Goal: Obtain resource: Download file/media

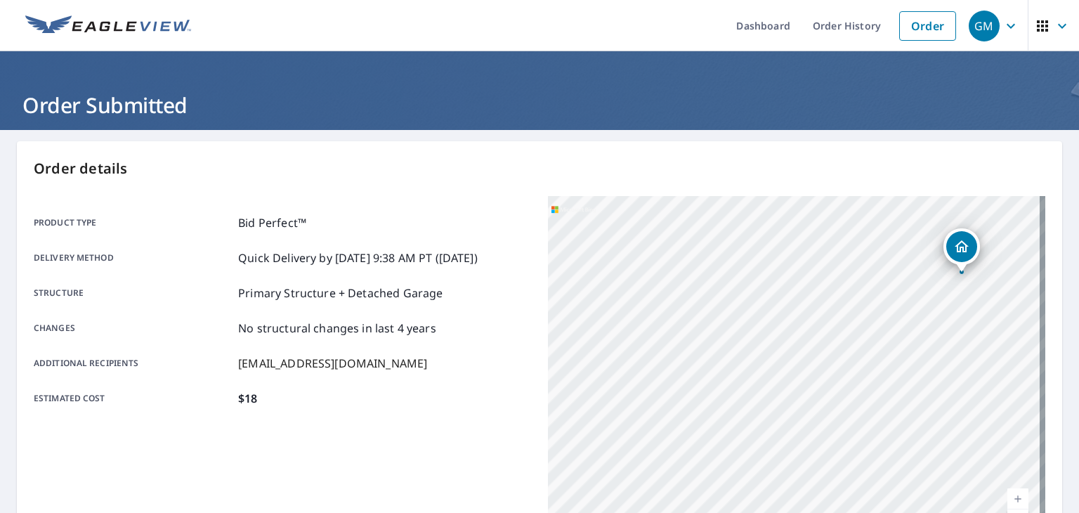
click at [126, 31] on img at bounding box center [108, 25] width 166 height 21
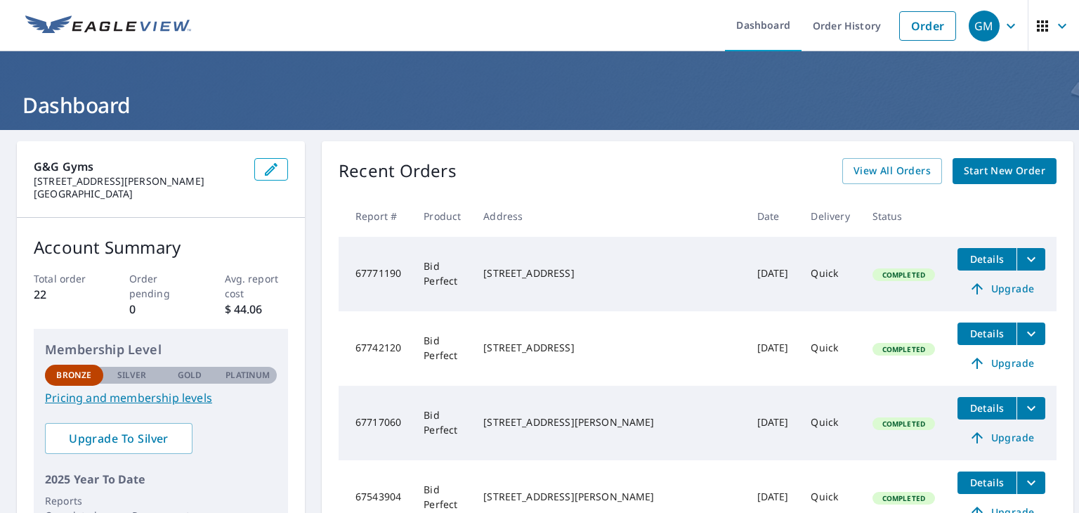
click at [966, 338] on span "Details" at bounding box center [987, 333] width 42 height 13
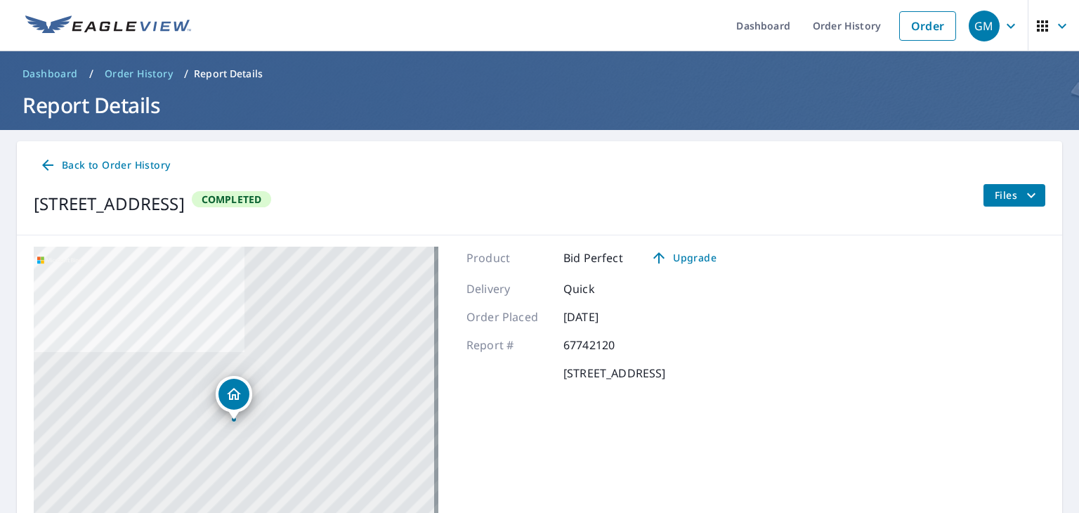
scroll to position [143, 0]
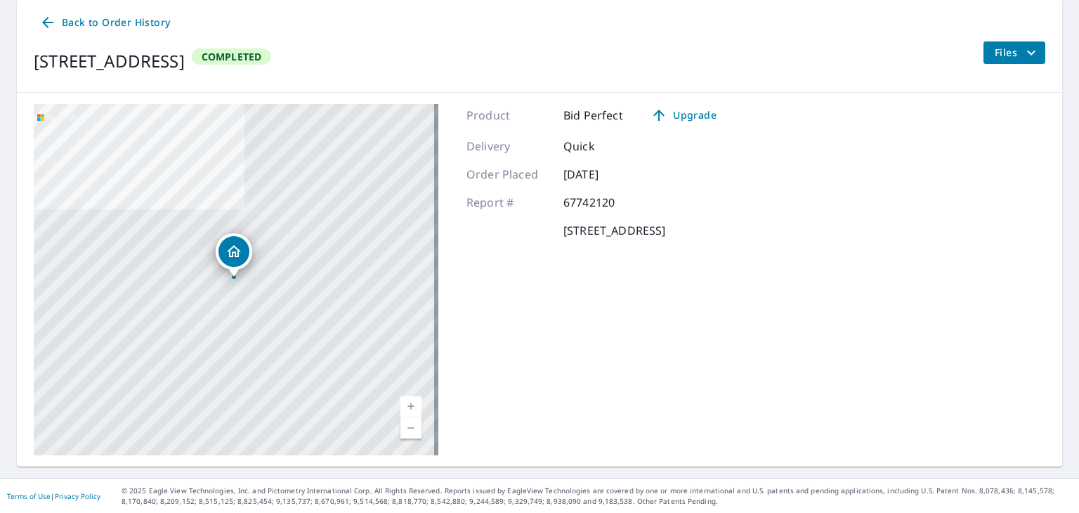
click at [1003, 50] on span "Files" at bounding box center [1016, 52] width 45 height 17
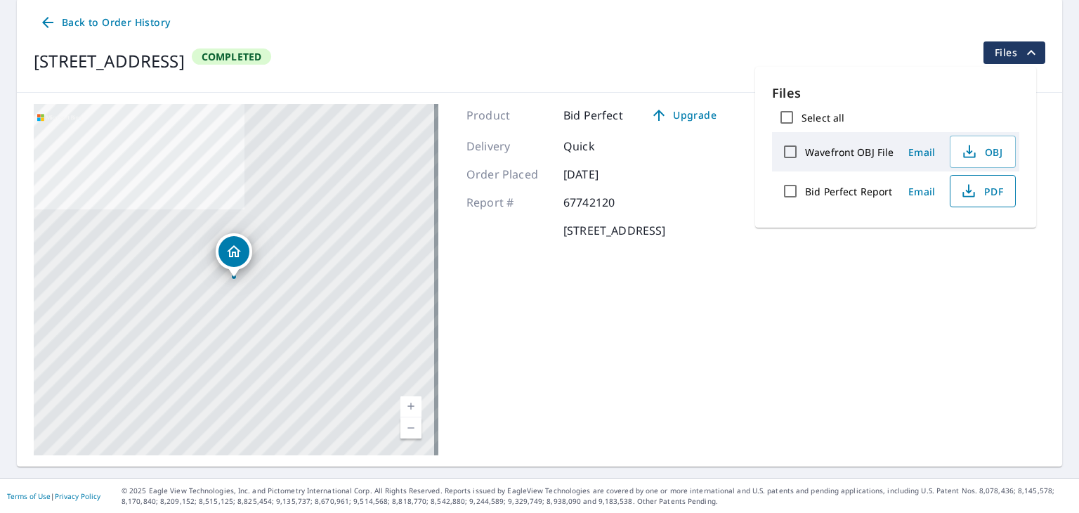
click at [973, 183] on icon "button" at bounding box center [968, 191] width 17 height 17
